Goal: Task Accomplishment & Management: Manage account settings

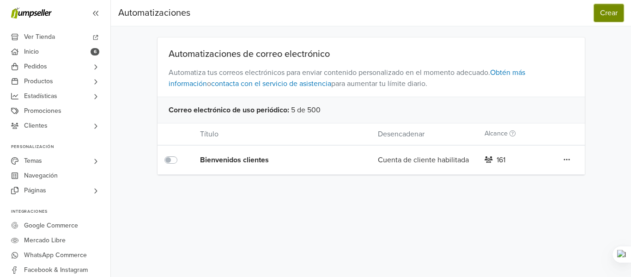
click at [598, 18] on button "Crear" at bounding box center [609, 13] width 30 height 18
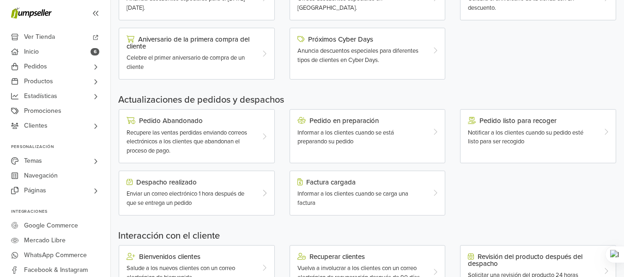
scroll to position [196, 0]
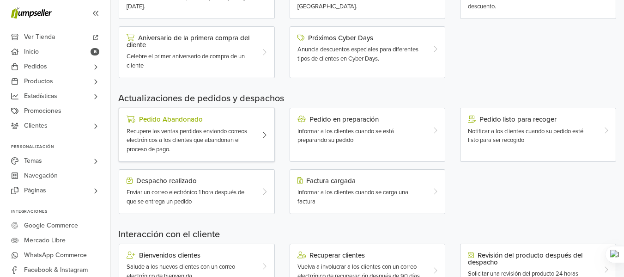
click at [220, 138] on span "Recupere las ventas perdidas enviando correos electrónicos a los clientes que a…" at bounding box center [187, 140] width 121 height 25
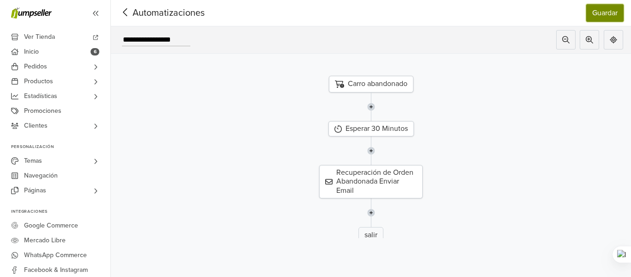
click at [595, 18] on button "Guardar" at bounding box center [604, 13] width 37 height 18
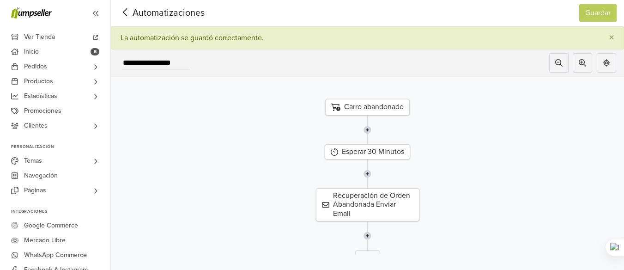
scroll to position [30, 0]
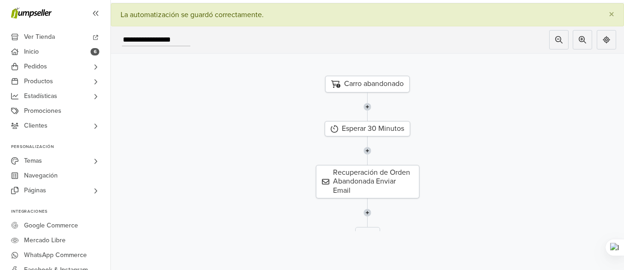
click at [371, 146] on img at bounding box center [368, 150] width 8 height 29
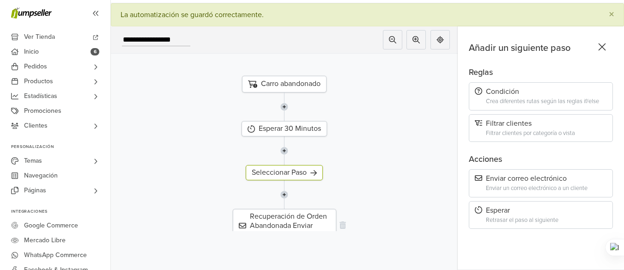
click at [289, 225] on div "Recuperación de Orden Abandonada Enviar Email" at bounding box center [285, 225] width 104 height 33
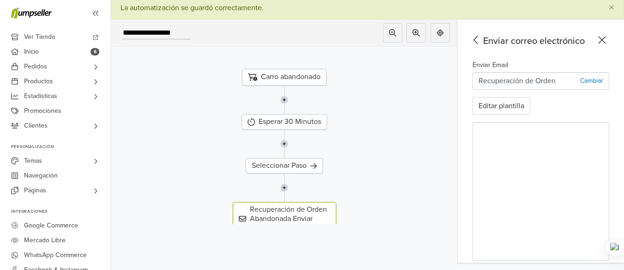
scroll to position [53, 0]
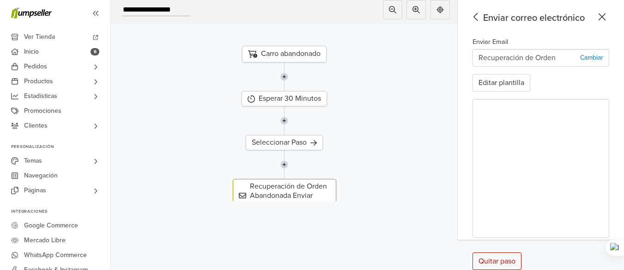
click at [483, 18] on icon at bounding box center [476, 17] width 14 height 12
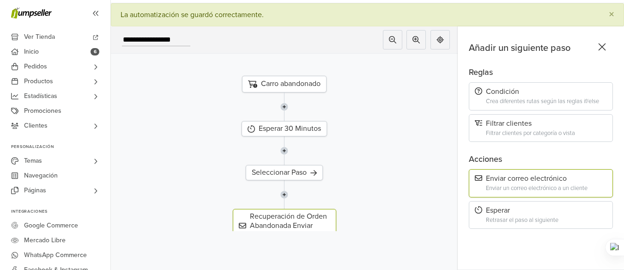
click at [604, 33] on div "Añadir un siguiente paso Reglas Condición Crea diferentes rutas según las regla…" at bounding box center [541, 148] width 166 height 244
click at [608, 41] on icon at bounding box center [602, 47] width 14 height 12
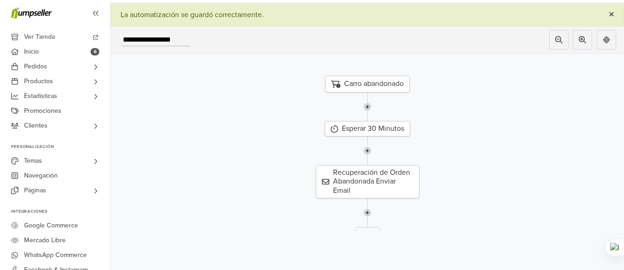
click at [622, 5] on button "×" at bounding box center [612, 15] width 24 height 22
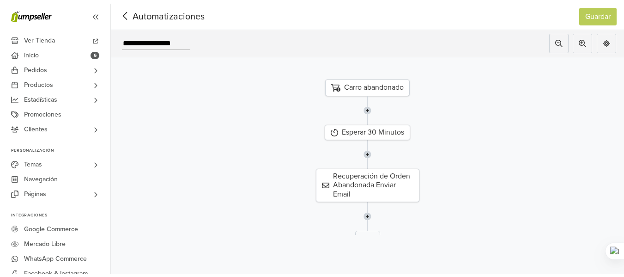
scroll to position [0, 0]
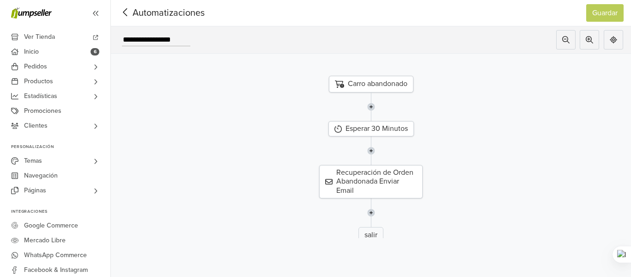
drag, startPoint x: 631, startPoint y: 58, endPoint x: 631, endPoint y: 39, distance: 18.9
click at [631, 39] on div at bounding box center [631, 138] width 0 height 277
click at [132, 10] on icon at bounding box center [125, 12] width 14 height 12
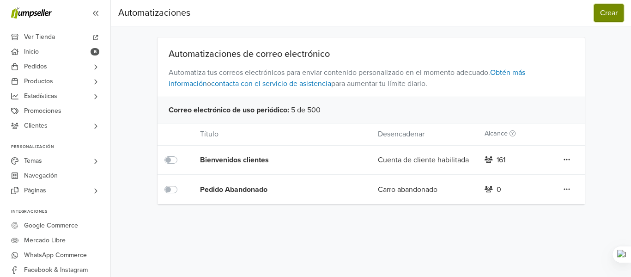
click at [602, 15] on button "Crear" at bounding box center [609, 13] width 30 height 18
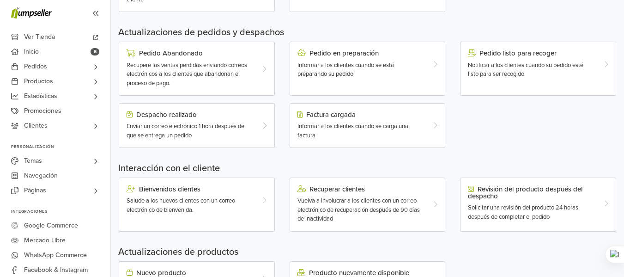
scroll to position [280, 0]
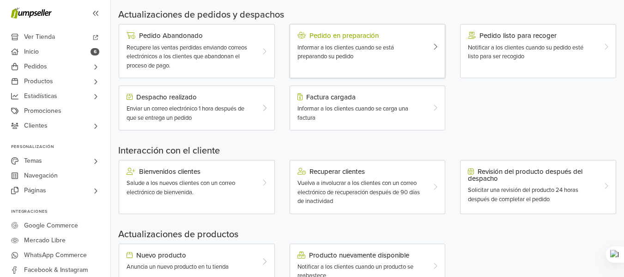
click at [317, 57] on span "Informar a los clientes cuando se está preparando su pedido" at bounding box center [346, 52] width 97 height 17
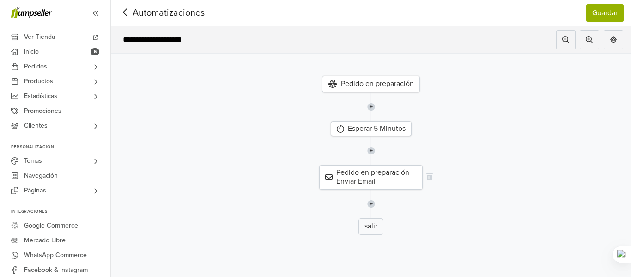
click at [398, 182] on div "Pedido en preparación Enviar Email" at bounding box center [371, 177] width 104 height 24
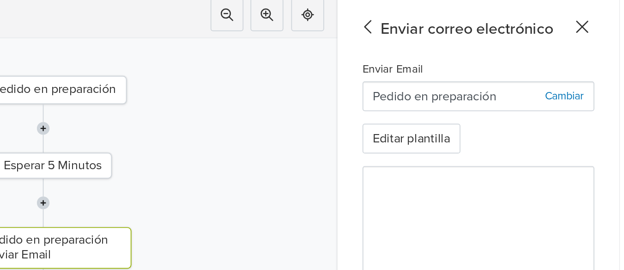
scroll to position [0, 7]
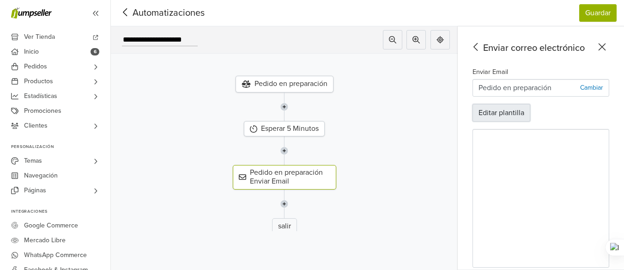
click at [505, 112] on button "Editar plantilla" at bounding box center [502, 113] width 58 height 18
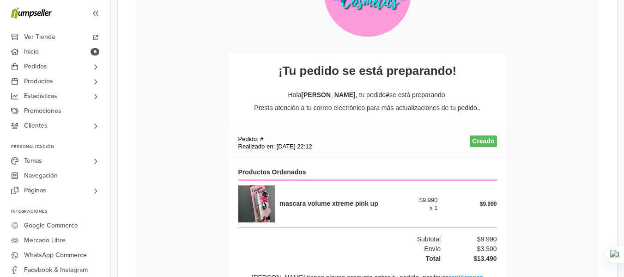
scroll to position [491, 0]
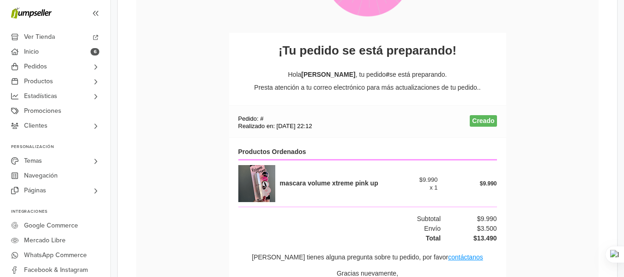
click at [370, 74] on p "[PERSON_NAME] , tu pedido # se está preparando." at bounding box center [367, 74] width 259 height 13
click at [384, 75] on p "[PERSON_NAME] , tu pedido # se está preparando." at bounding box center [367, 74] width 259 height 13
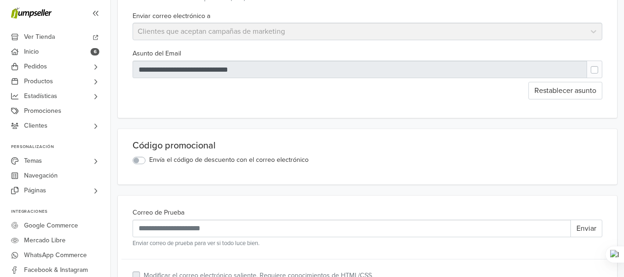
scroll to position [95, 0]
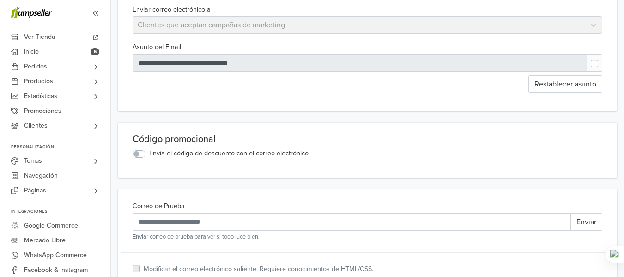
click at [301, 61] on div at bounding box center [360, 63] width 455 height 18
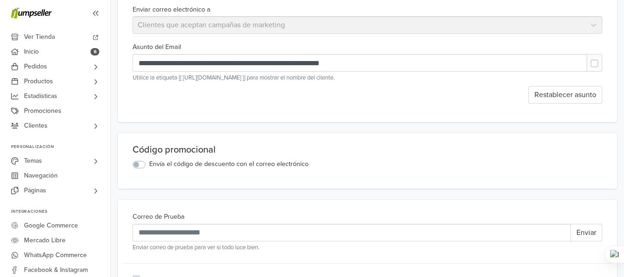
click at [399, 94] on div "Restablecer asunto" at bounding box center [368, 95] width 470 height 18
click at [602, 59] on label at bounding box center [602, 59] width 0 height 0
type input "**********"
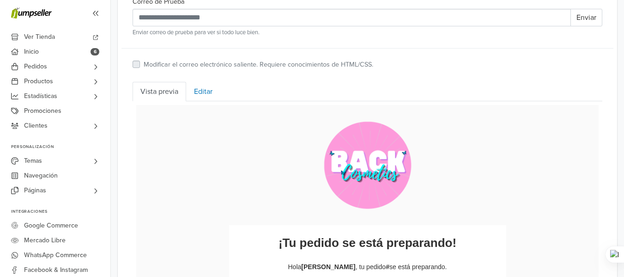
scroll to position [316, 0]
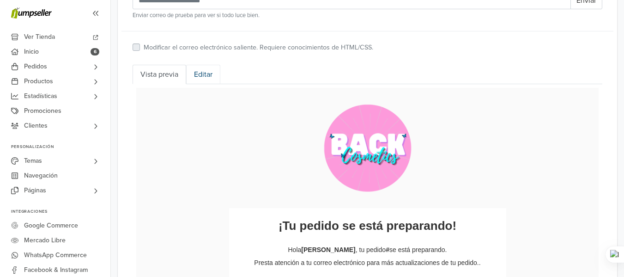
click at [204, 79] on link "Editar" at bounding box center [203, 74] width 34 height 19
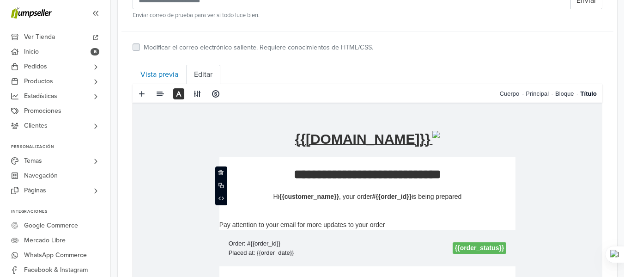
click at [423, 177] on p "**********" at bounding box center [368, 173] width 278 height 17
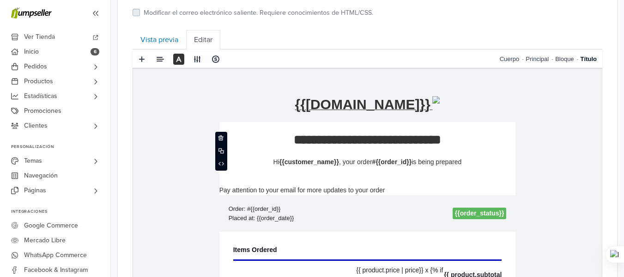
scroll to position [0, 0]
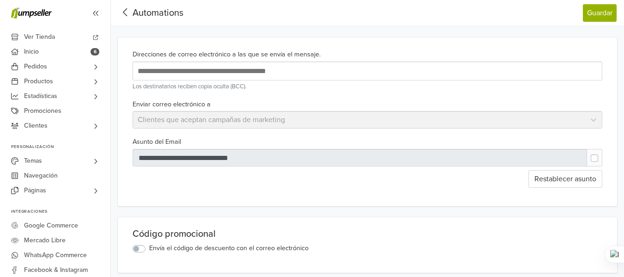
click at [131, 18] on div at bounding box center [125, 13] width 14 height 14
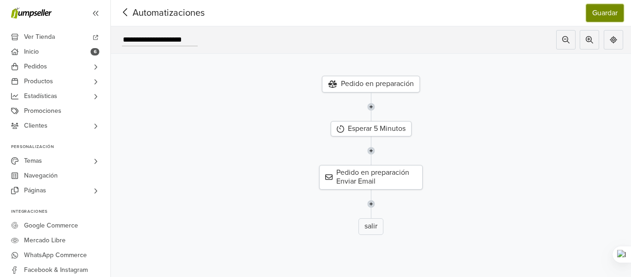
click at [608, 9] on button "Guardar" at bounding box center [604, 13] width 37 height 18
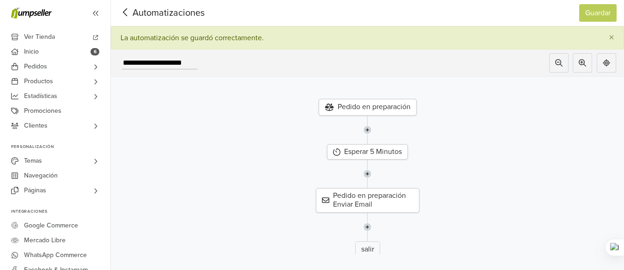
click at [126, 16] on icon at bounding box center [125, 12] width 14 height 12
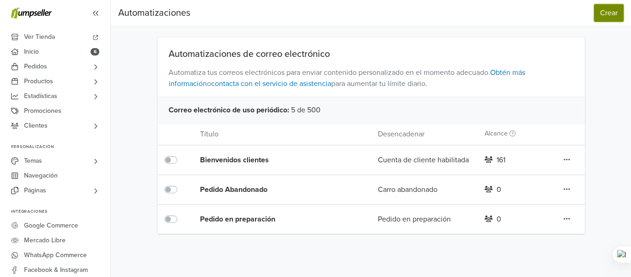
click at [610, 20] on button "Crear" at bounding box center [609, 13] width 30 height 18
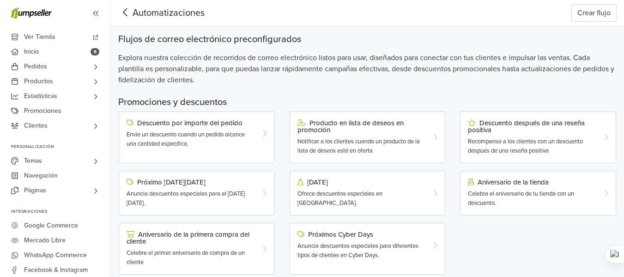
click at [131, 20] on div "Automatizaciones" at bounding box center [157, 13] width 79 height 18
click at [129, 13] on icon at bounding box center [125, 12] width 14 height 12
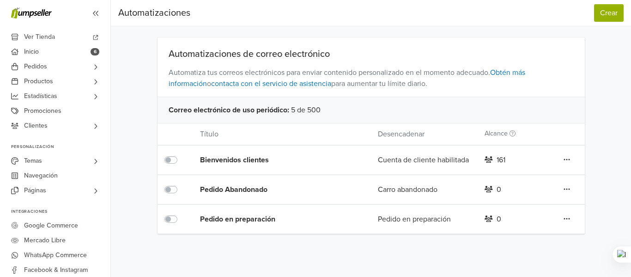
click at [561, 192] on div "Editar Duplicar Eliminar" at bounding box center [567, 189] width 36 height 12
click at [565, 163] on icon at bounding box center [567, 159] width 6 height 7
click at [565, 191] on icon at bounding box center [567, 188] width 6 height 7
click at [224, 193] on div "Pedido Abandonado" at bounding box center [271, 189] width 142 height 11
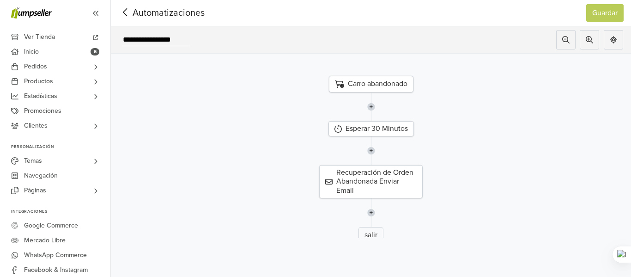
click at [121, 13] on icon at bounding box center [125, 12] width 14 height 12
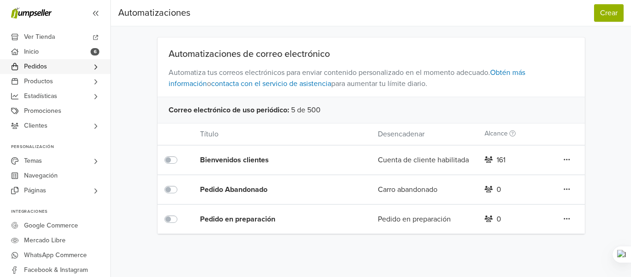
click at [85, 61] on link "Pedidos" at bounding box center [55, 66] width 110 height 15
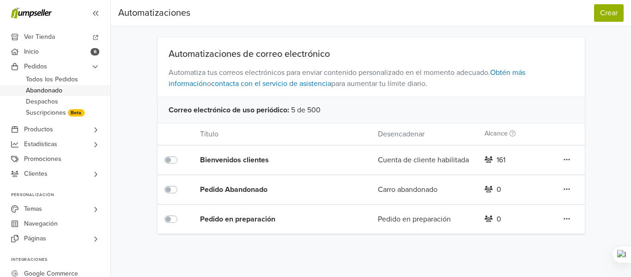
click at [74, 88] on link "Abandonado" at bounding box center [55, 90] width 110 height 11
